Goal: Task Accomplishment & Management: Use online tool/utility

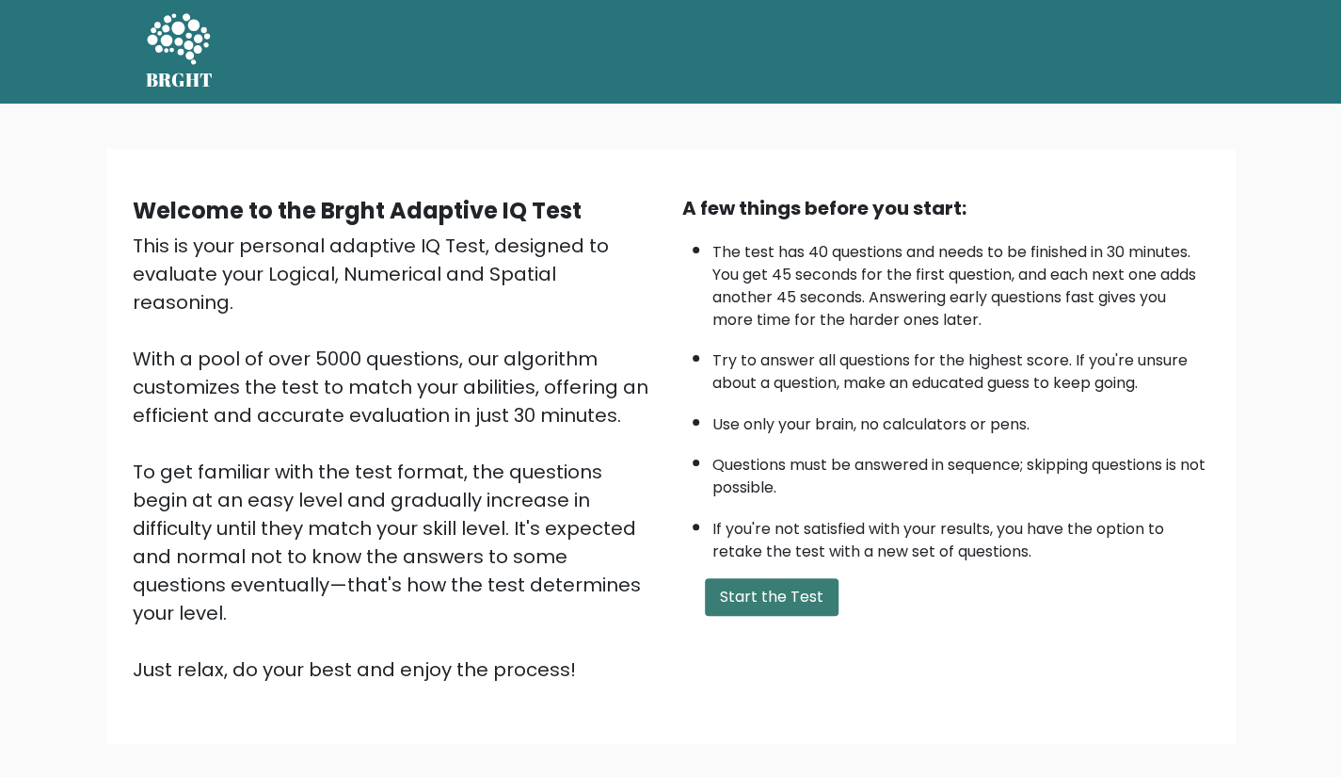
click at [779, 592] on button "Start the Test" at bounding box center [772, 597] width 134 height 38
click at [741, 601] on button "Start the Test" at bounding box center [772, 597] width 134 height 38
click at [729, 588] on button "Start the Test" at bounding box center [772, 597] width 134 height 38
